Goal: Information Seeking & Learning: Learn about a topic

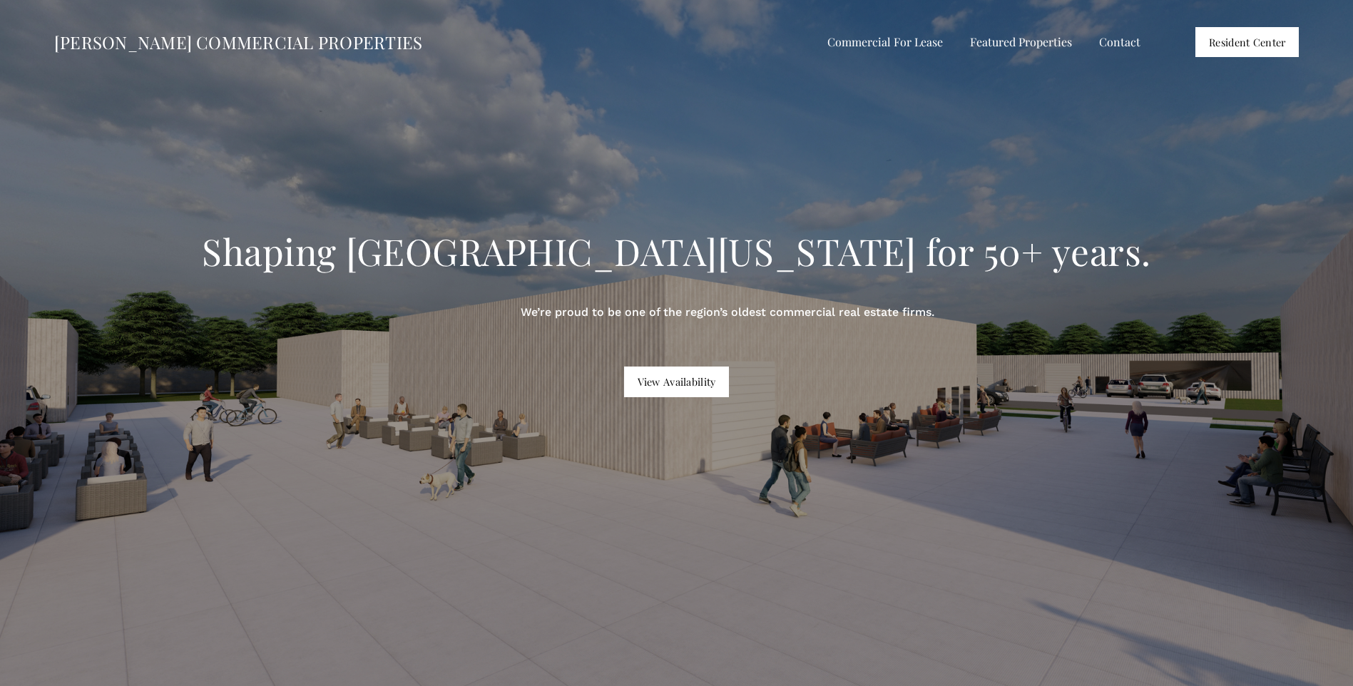
click at [656, 376] on link "View Availability" at bounding box center [676, 381] width 105 height 30
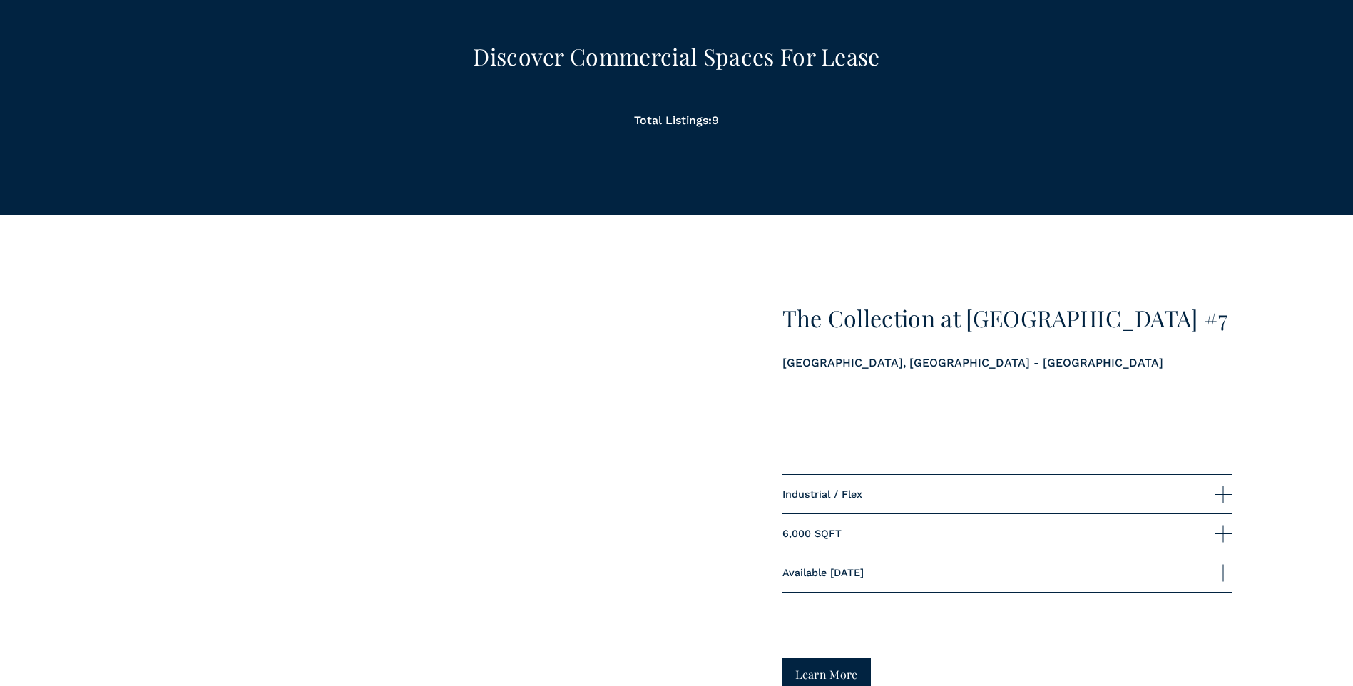
scroll to position [1355, 0]
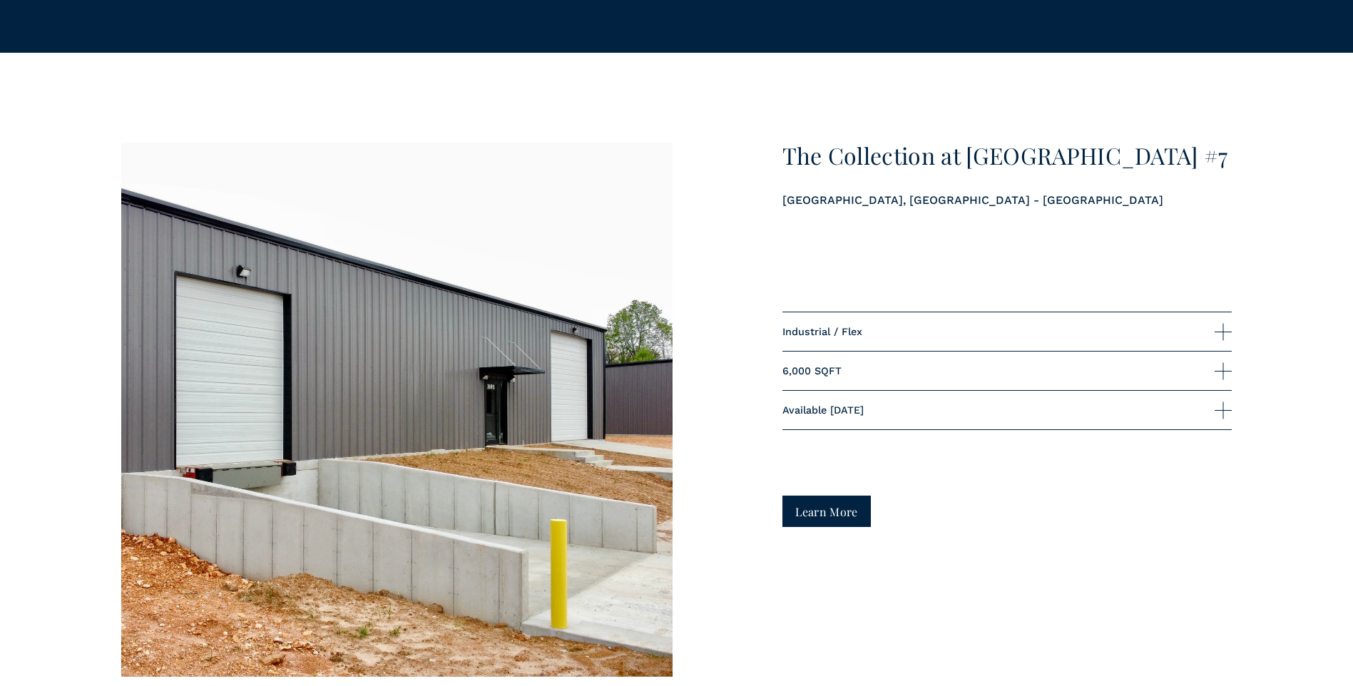
click at [819, 526] on link "Learn More" at bounding box center [826, 511] width 89 height 31
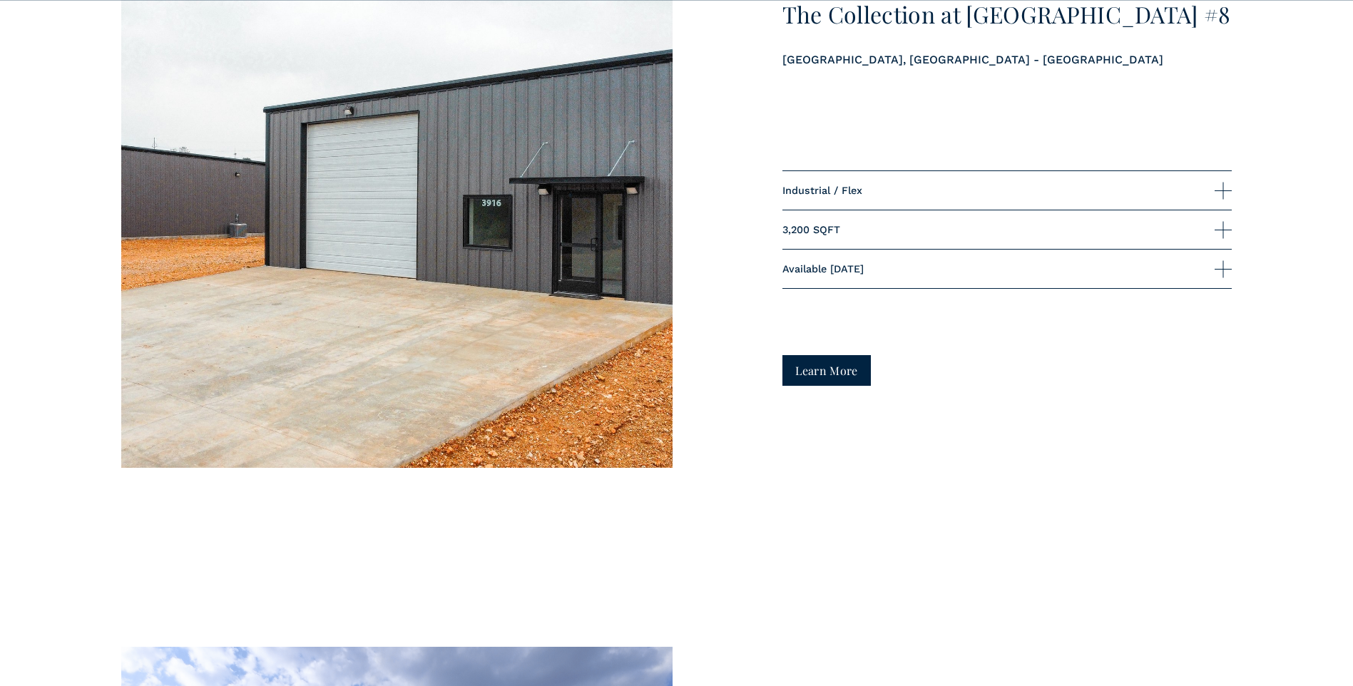
scroll to position [2282, 0]
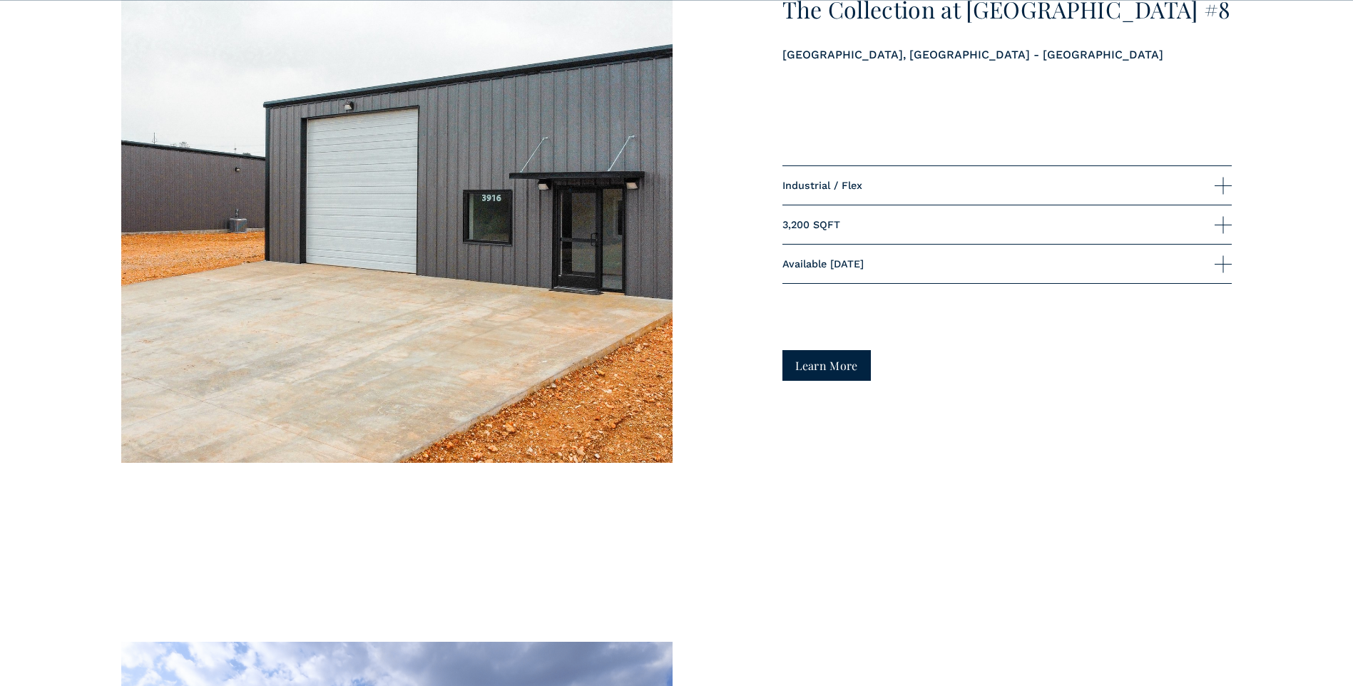
click at [813, 374] on link "Learn More" at bounding box center [826, 365] width 89 height 31
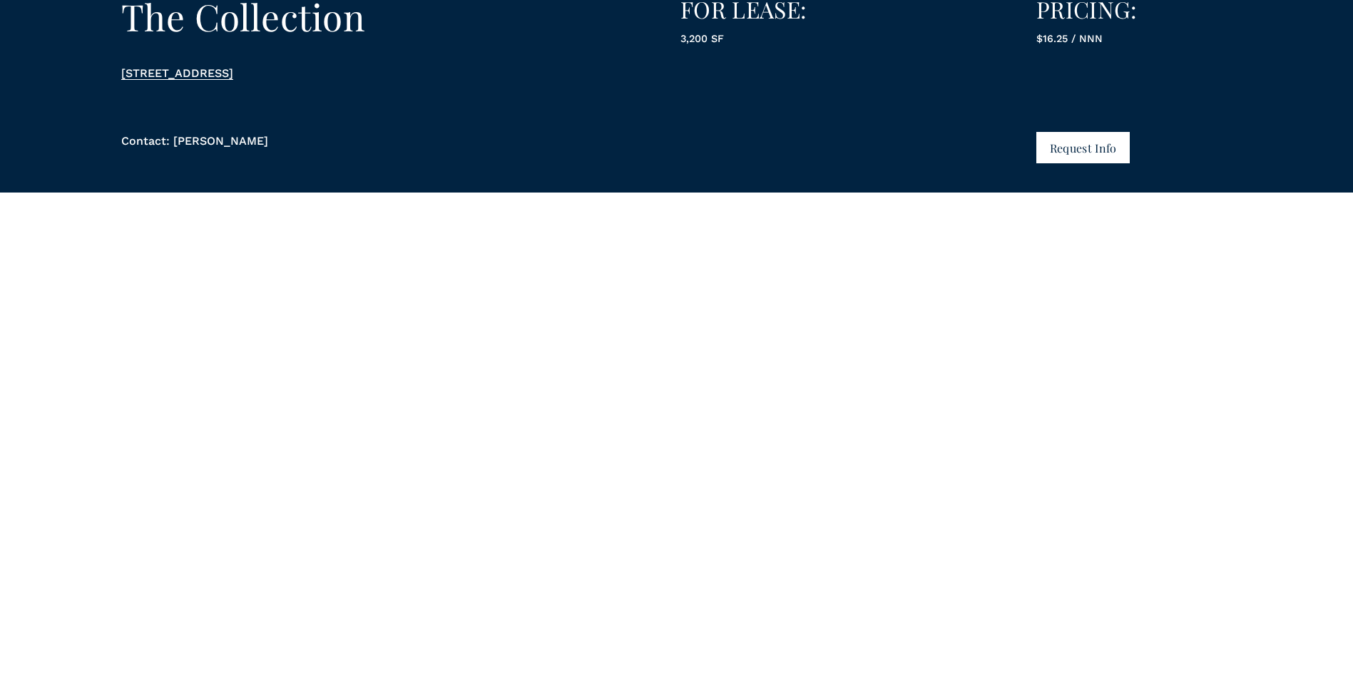
scroll to position [356, 0]
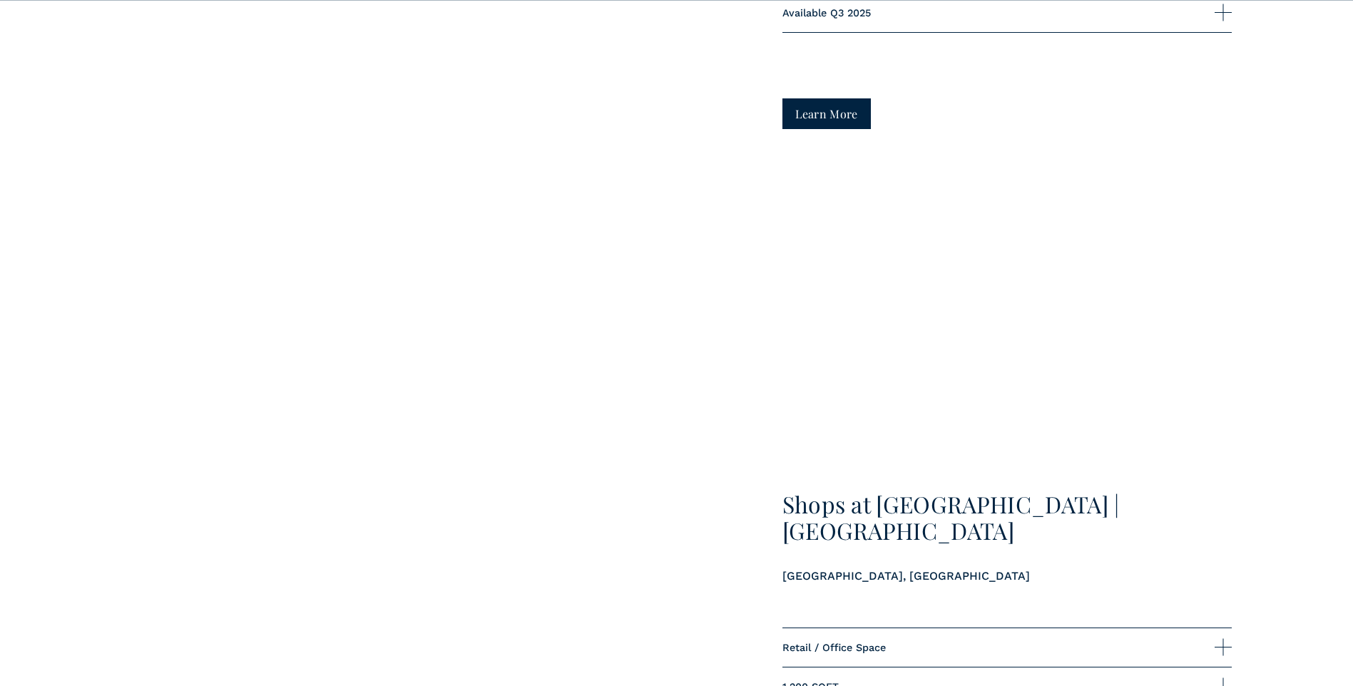
scroll to position [6417, 0]
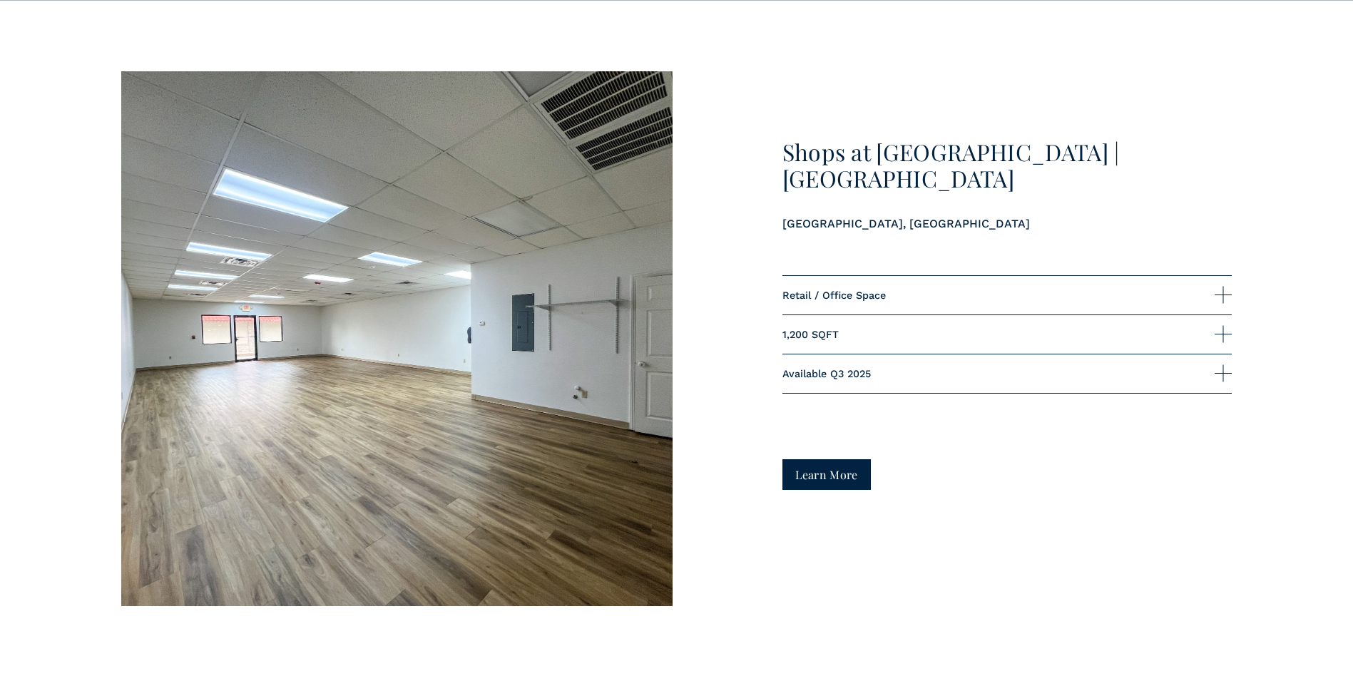
click at [832, 490] on link "Learn More" at bounding box center [826, 474] width 89 height 31
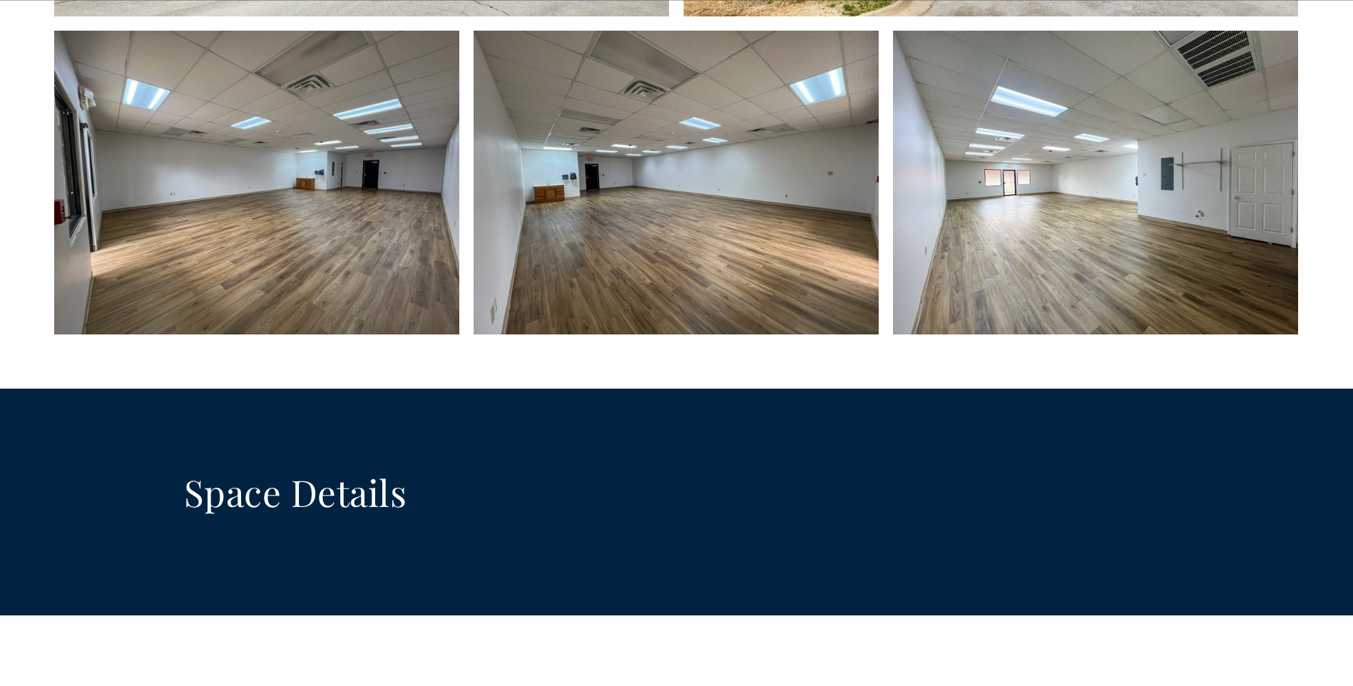
scroll to position [779, 0]
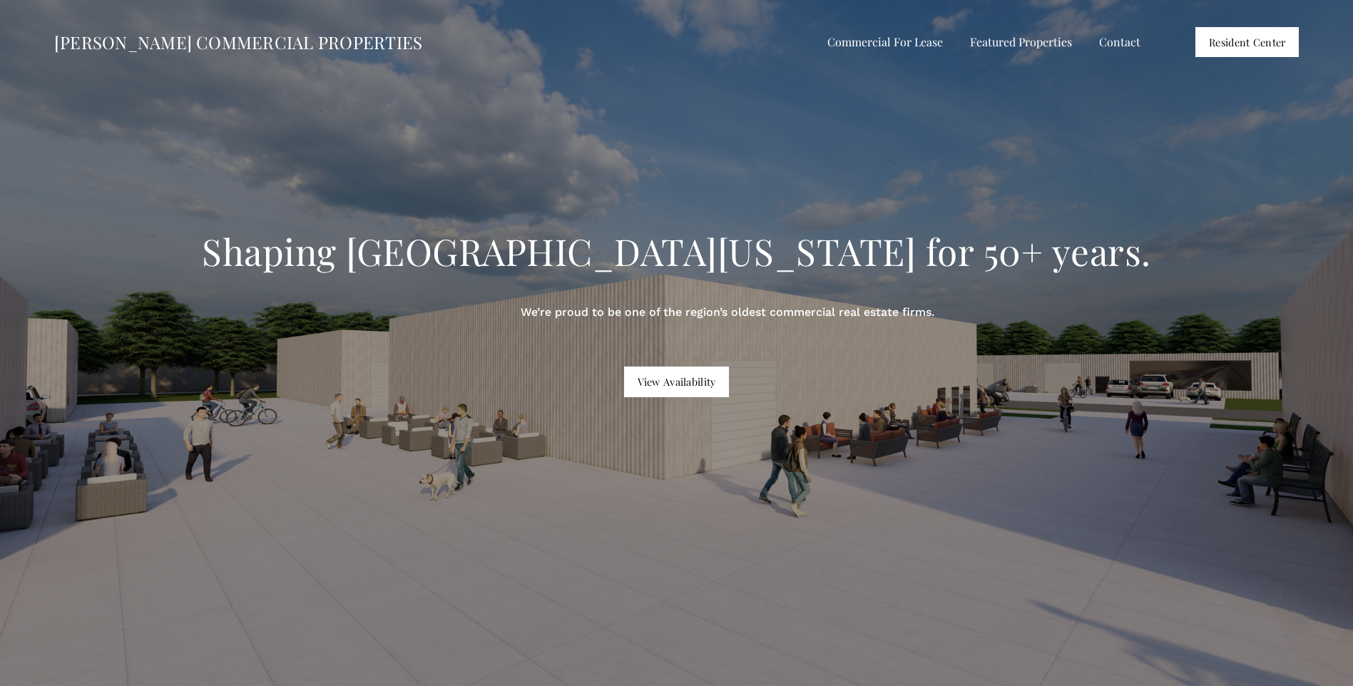
click at [655, 362] on div "Shaping Northwest Arkansas for 50+ years. We’re proud to be one of the region’s…" at bounding box center [676, 396] width 1353 height 535
click at [662, 376] on link "View Availability" at bounding box center [676, 381] width 105 height 30
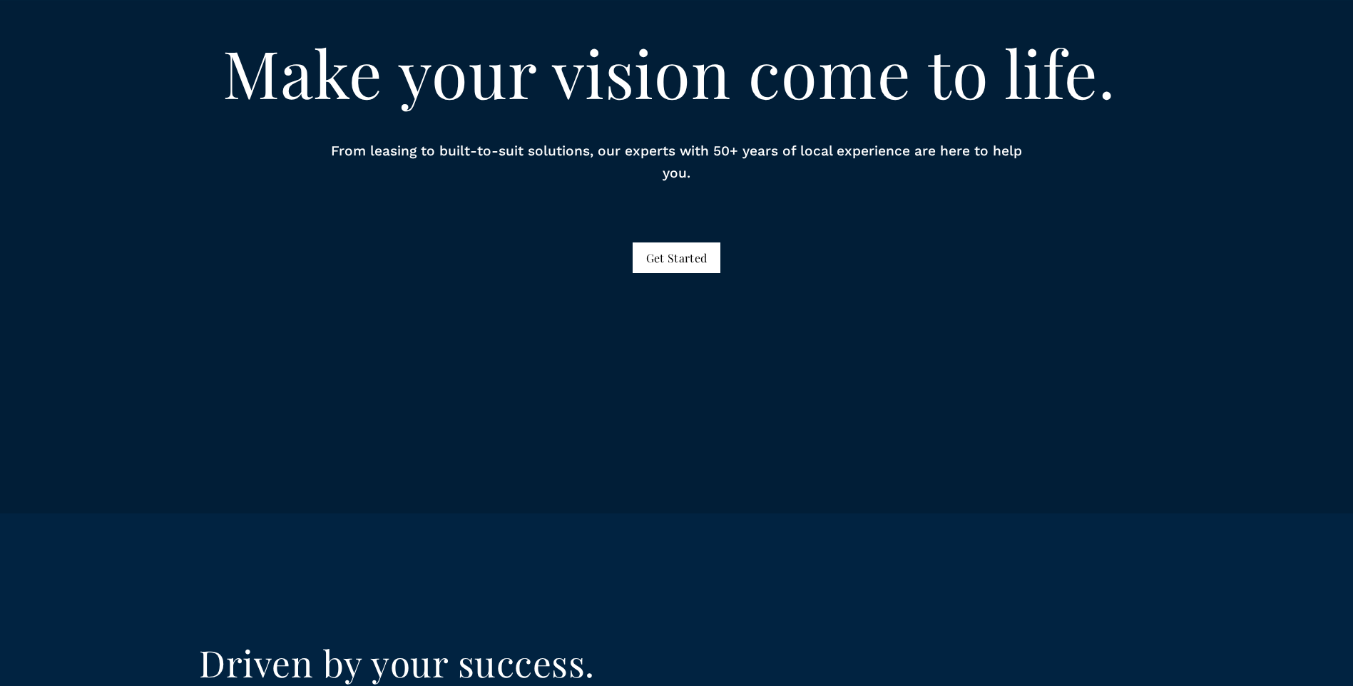
scroll to position [8271, 0]
